Goal: Check status: Check status

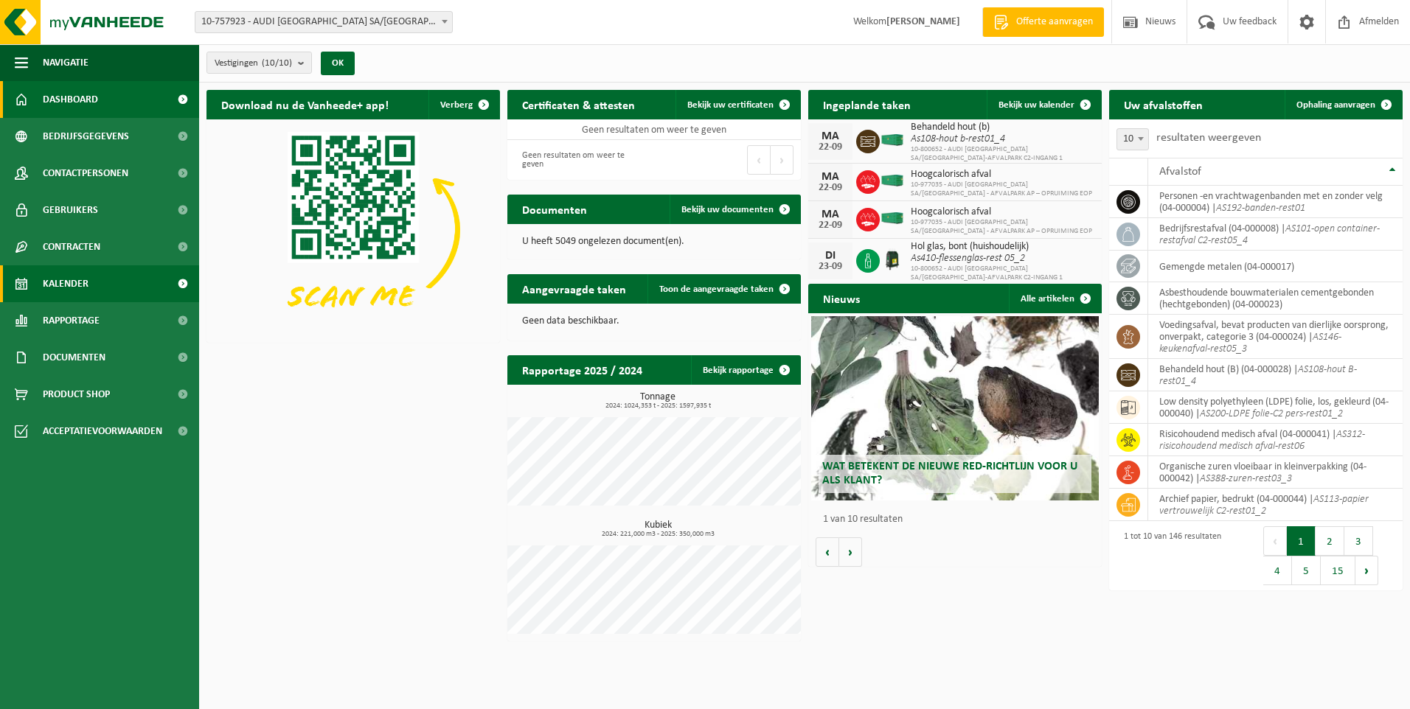
click at [74, 285] on span "Kalender" at bounding box center [66, 283] width 46 height 37
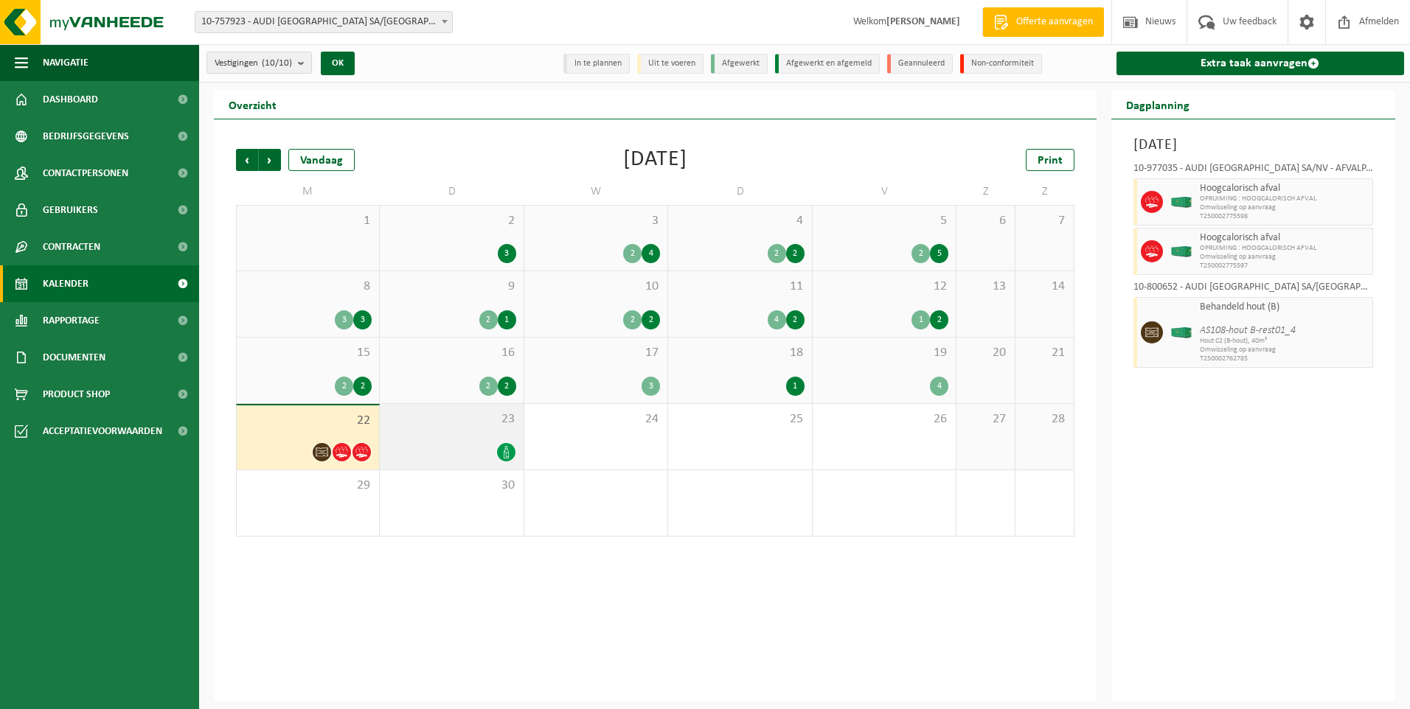
click at [466, 420] on span "23" at bounding box center [451, 420] width 128 height 16
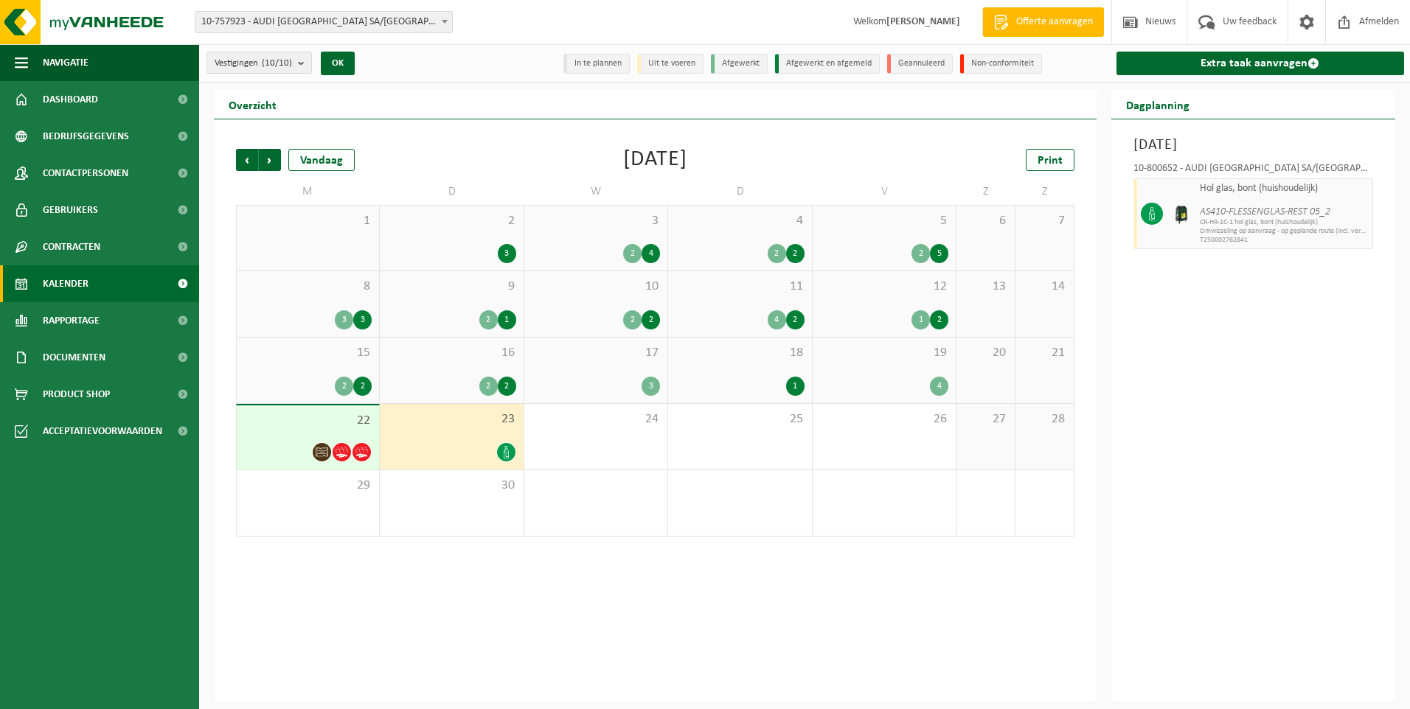
click at [352, 378] on div "2 2" at bounding box center [308, 386] width 128 height 19
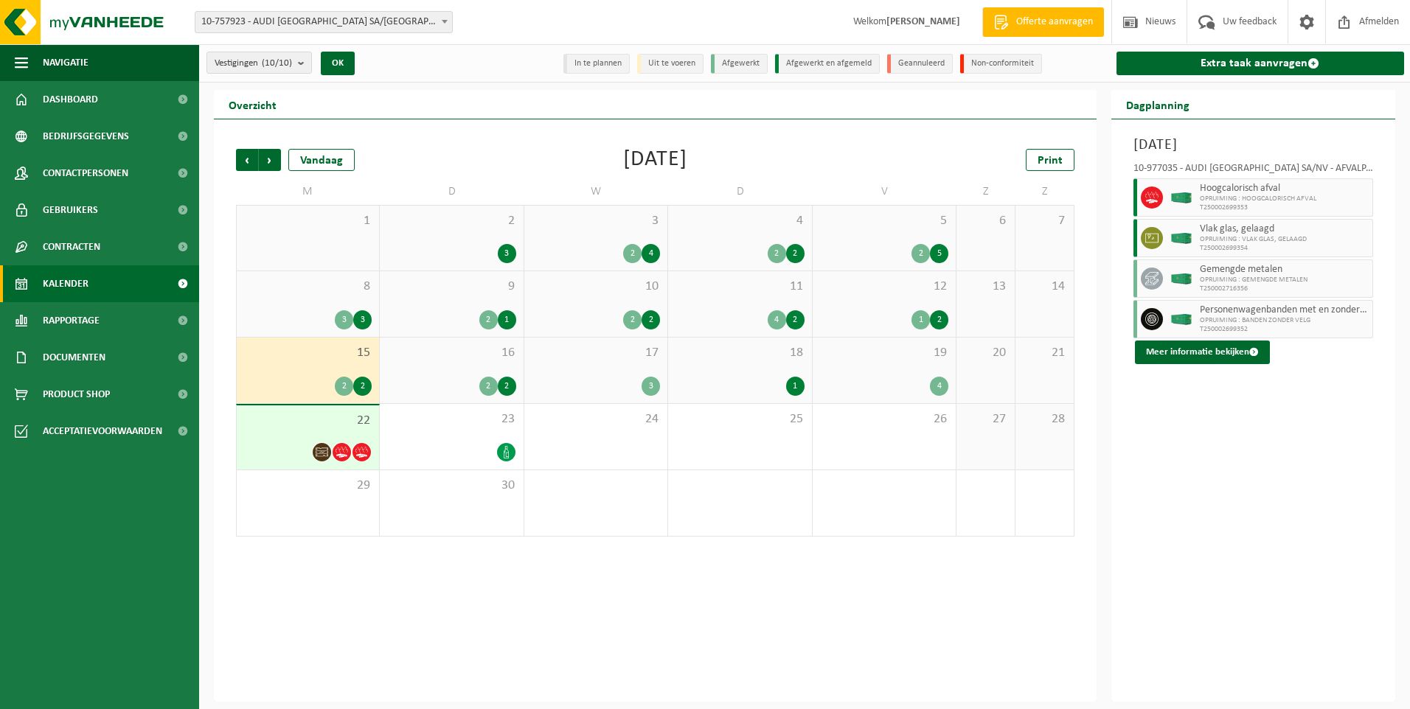
click at [442, 342] on div "16 2 2" at bounding box center [451, 371] width 143 height 66
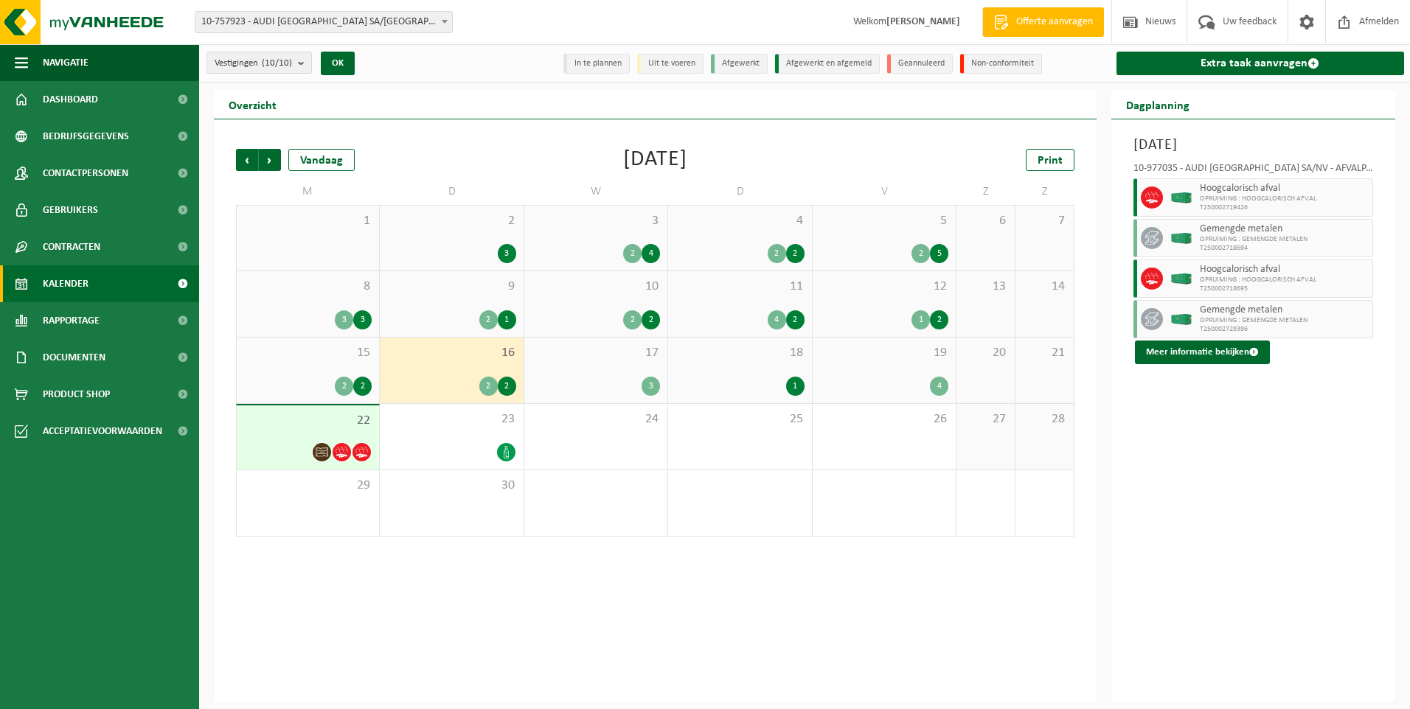
click at [538, 349] on span "17" at bounding box center [596, 353] width 128 height 16
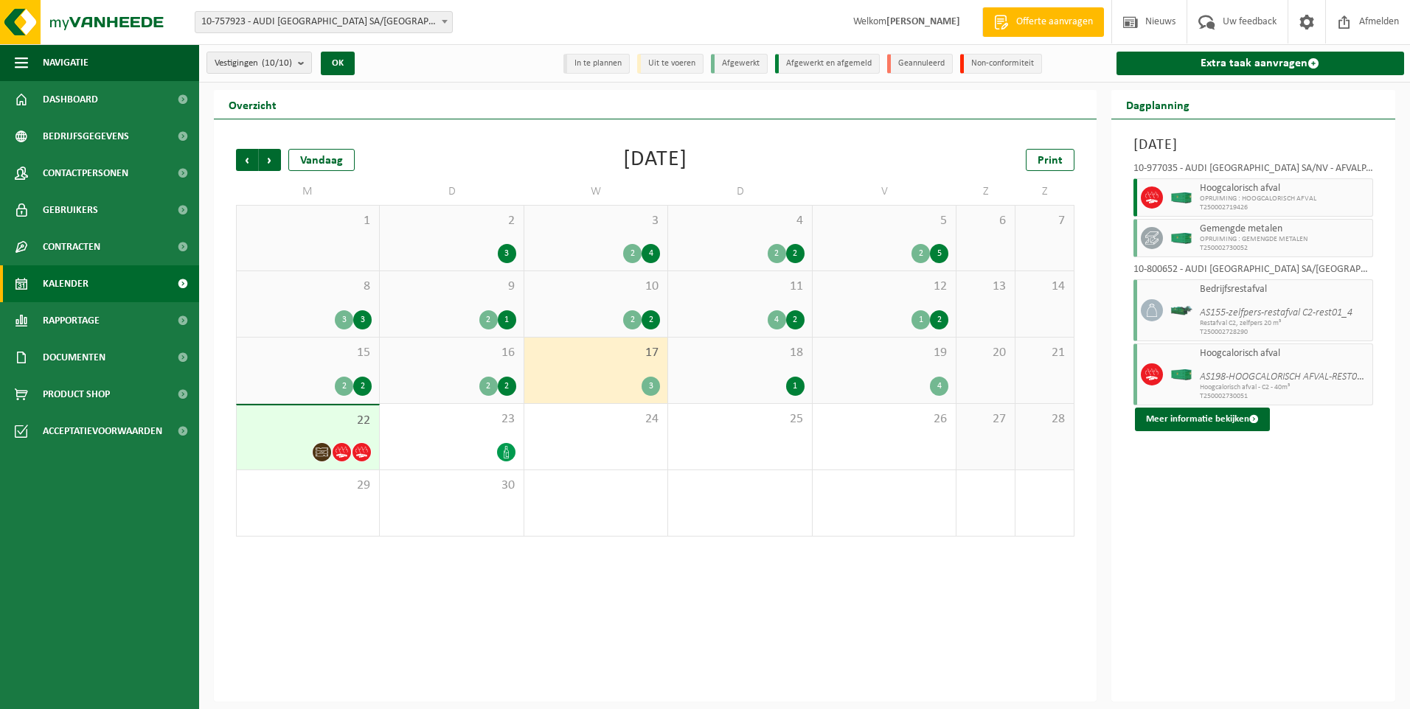
click at [436, 345] on span "16" at bounding box center [451, 353] width 128 height 16
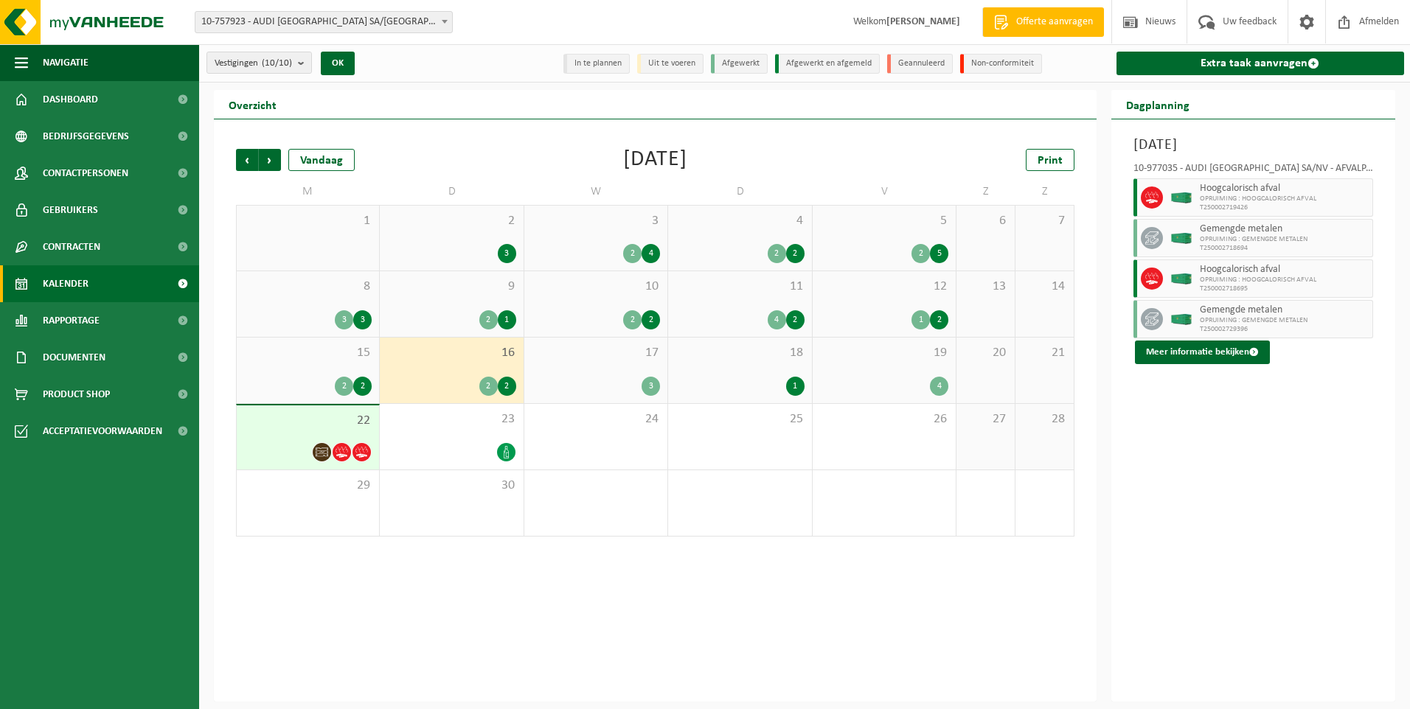
click at [738, 365] on div "18 1" at bounding box center [739, 371] width 143 height 66
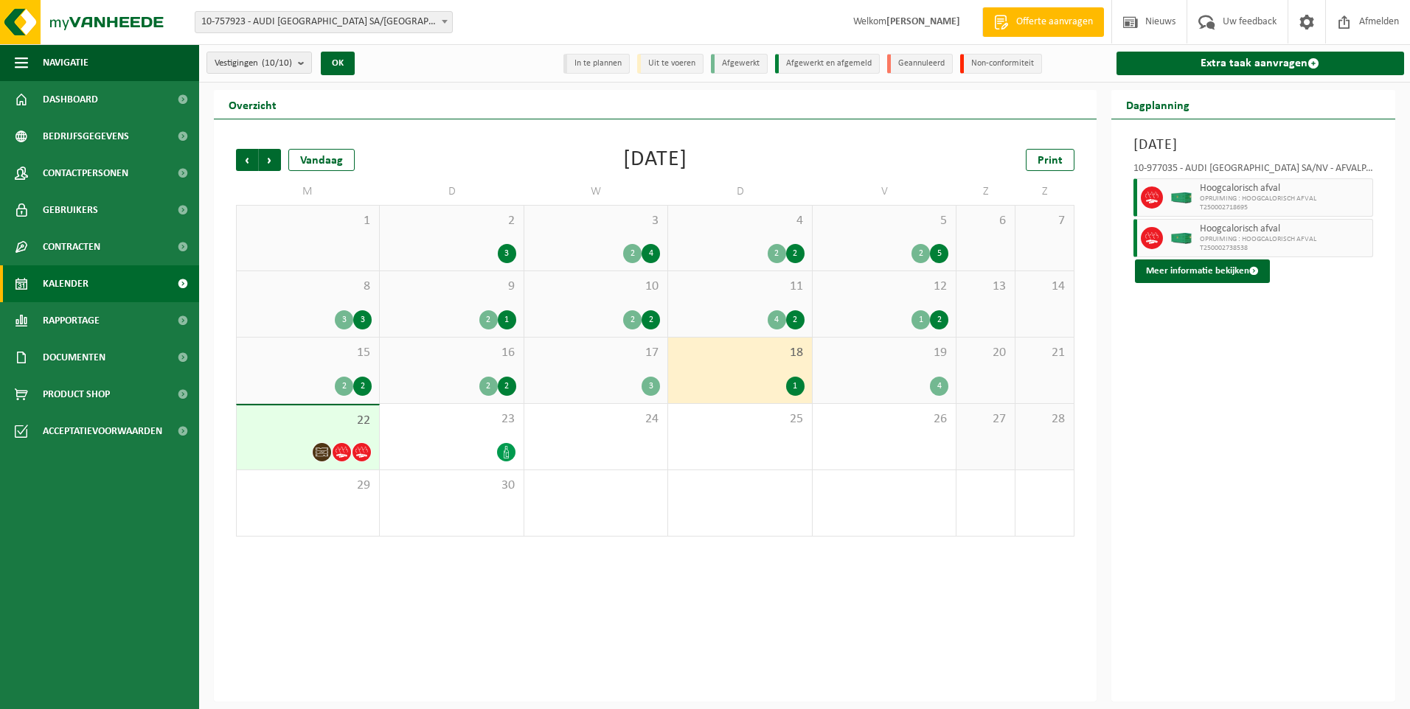
click at [867, 369] on div "19 4" at bounding box center [884, 371] width 143 height 66
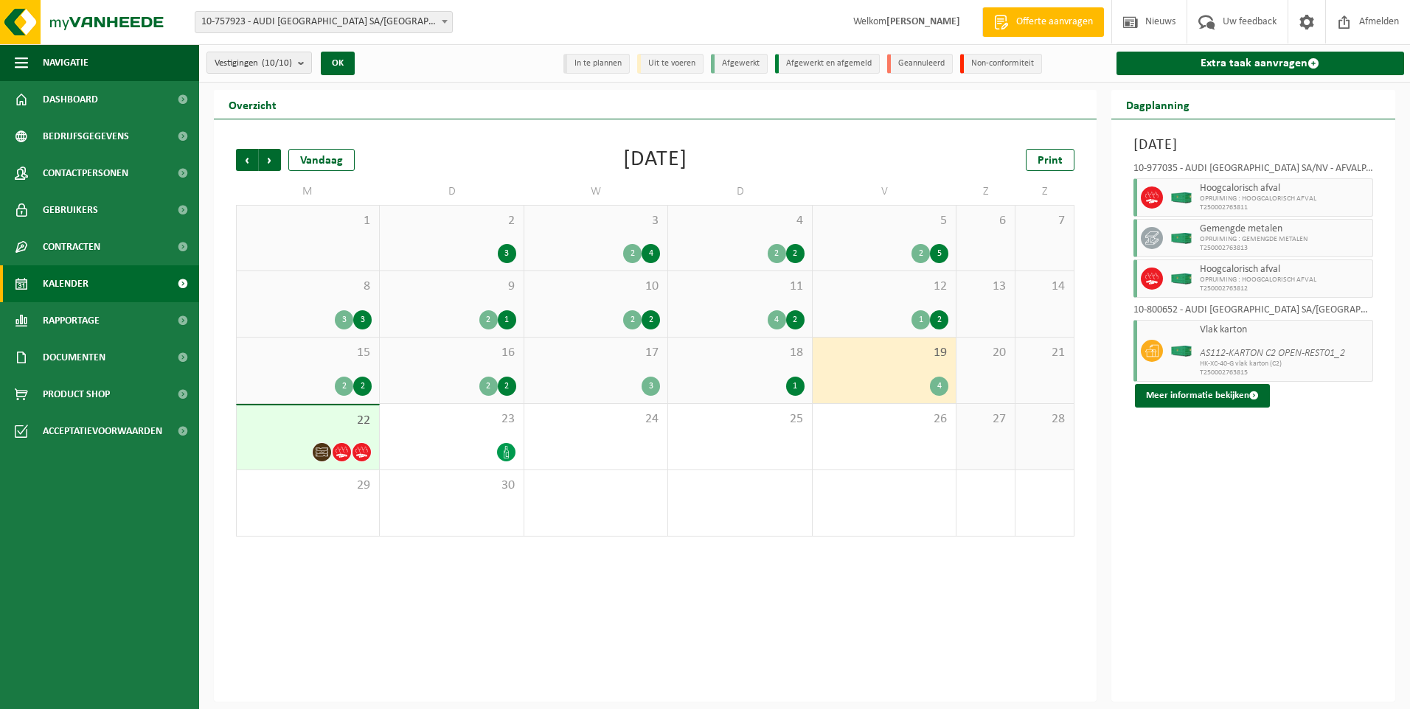
click at [881, 301] on div "12 1 2" at bounding box center [884, 304] width 143 height 66
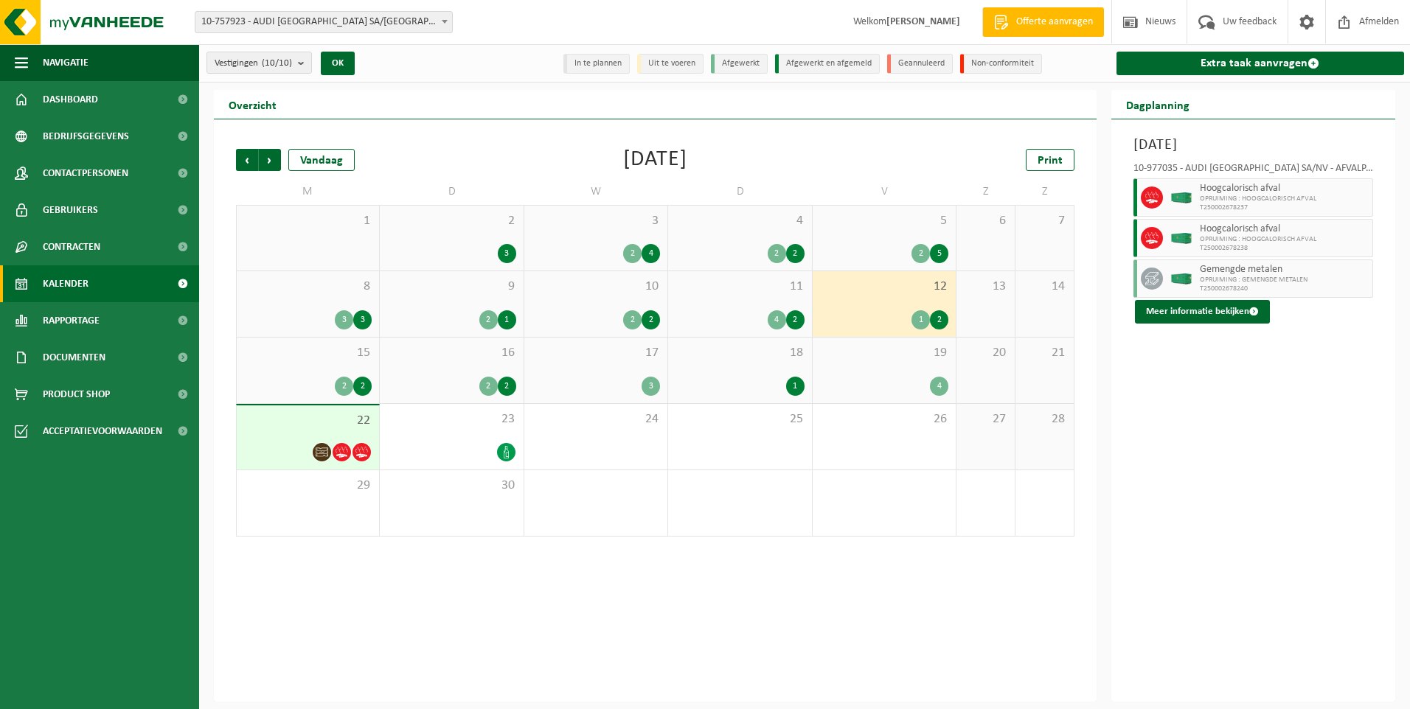
click at [736, 296] on div "11 4 2" at bounding box center [739, 304] width 143 height 66
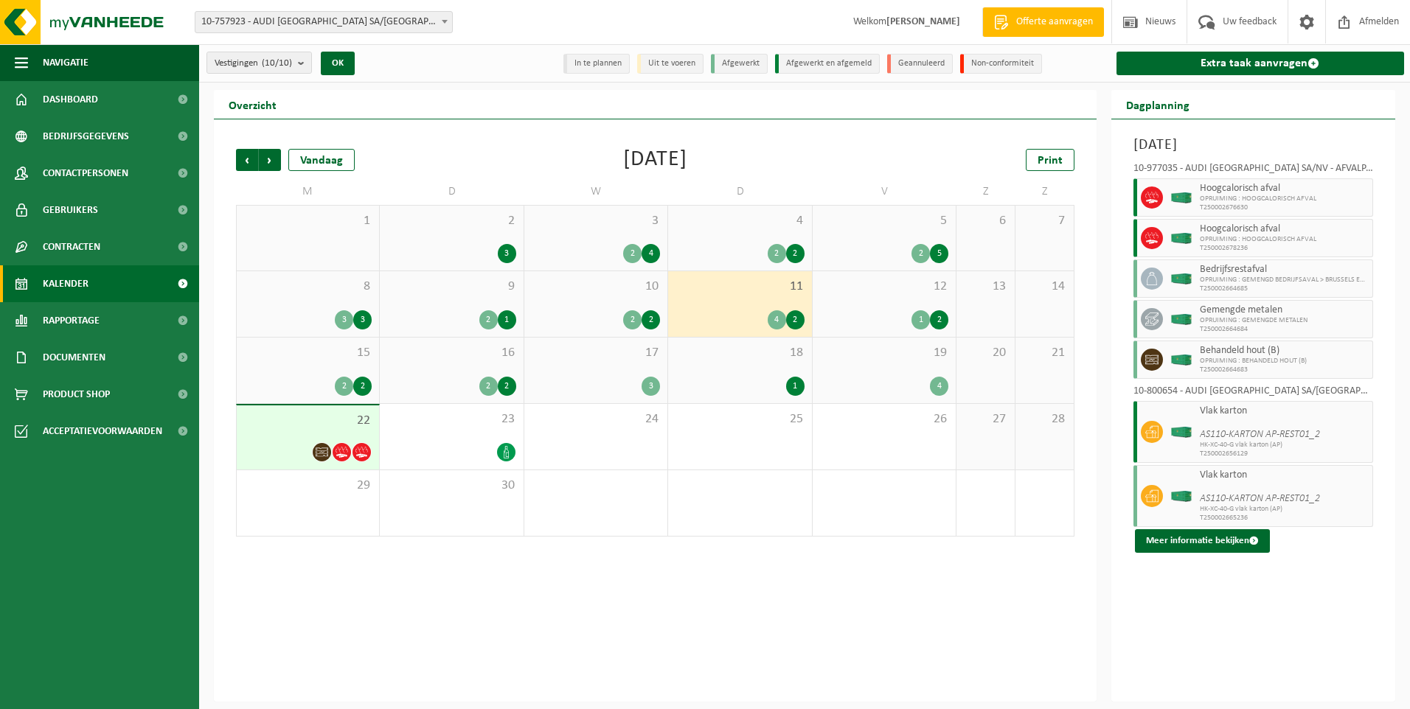
click at [628, 304] on div "10 2 2" at bounding box center [595, 304] width 143 height 66
